Goal: Find specific page/section: Find specific page/section

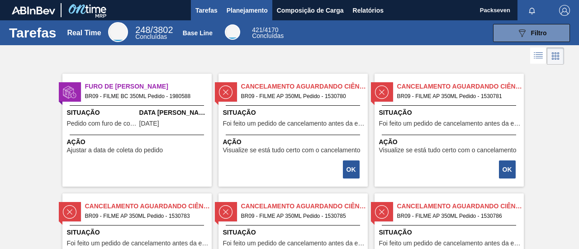
click at [260, 9] on span "Planejamento" at bounding box center [247, 10] width 41 height 11
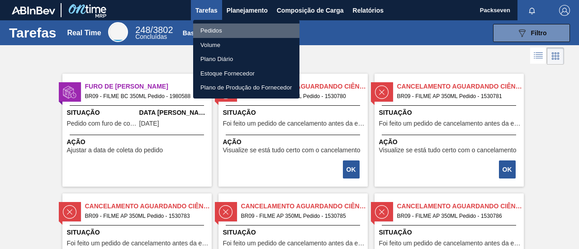
click at [222, 28] on li "Pedidos" at bounding box center [246, 31] width 106 height 14
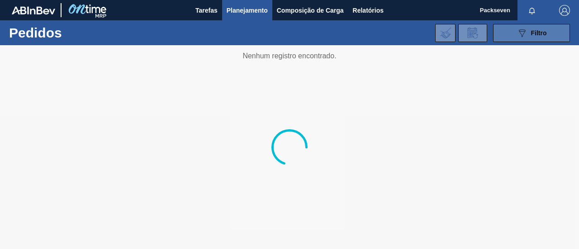
click at [555, 34] on button "089F7B8B-B2A5-4AFE-B5C0-19BA573D28AC Filtro" at bounding box center [531, 33] width 77 height 18
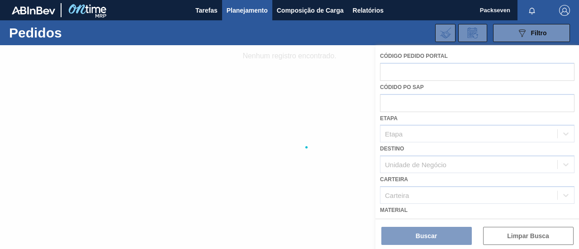
click at [421, 229] on div at bounding box center [289, 147] width 579 height 204
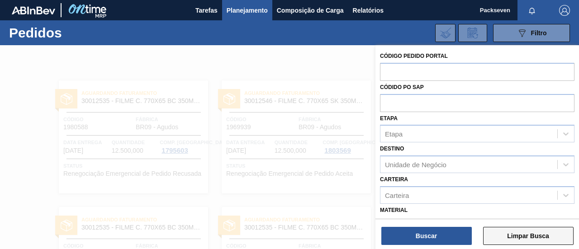
click at [540, 233] on button "Limpar Busca" at bounding box center [528, 236] width 90 height 18
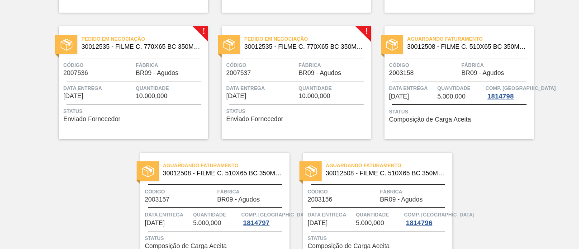
scroll to position [1244, 0]
